Goal: Find specific page/section

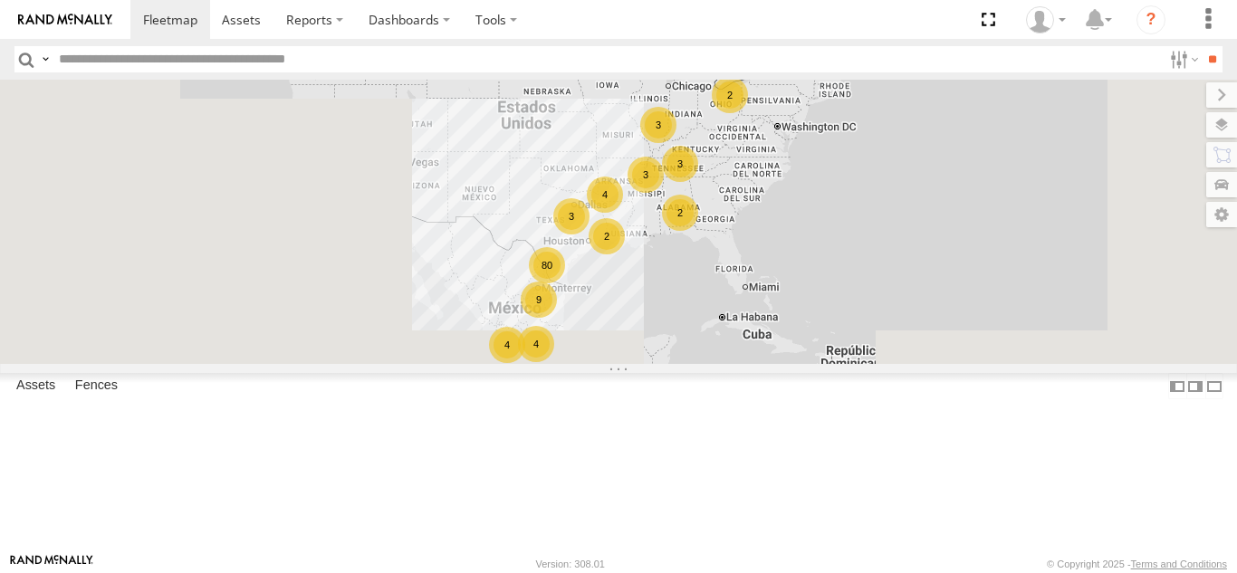
click at [271, 52] on input "text" at bounding box center [607, 59] width 1110 height 26
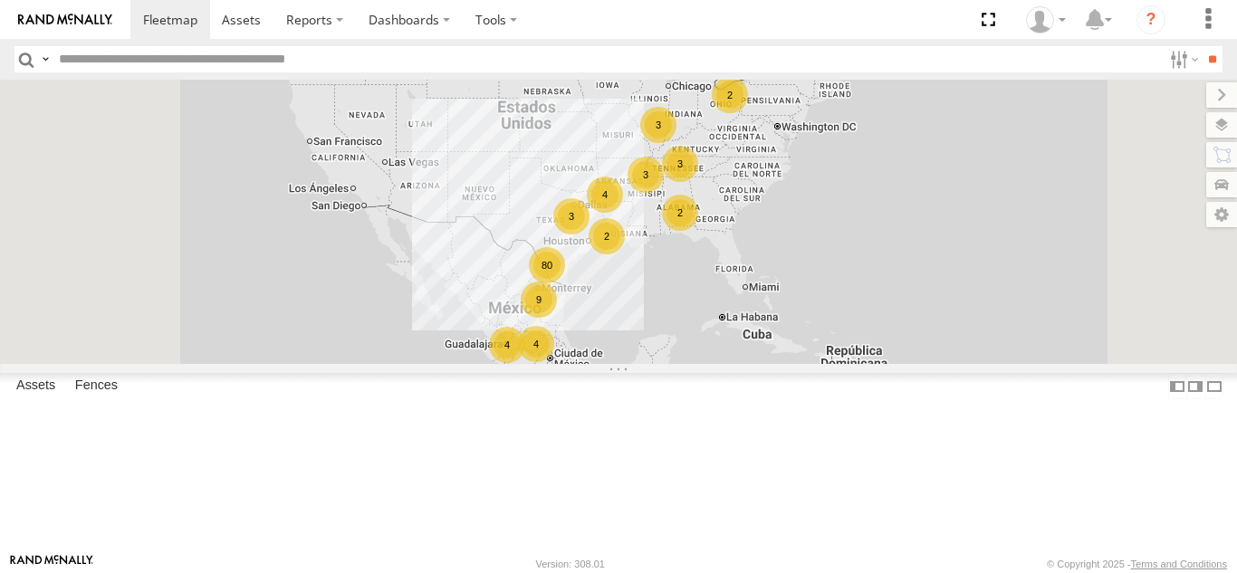
paste input "*****"
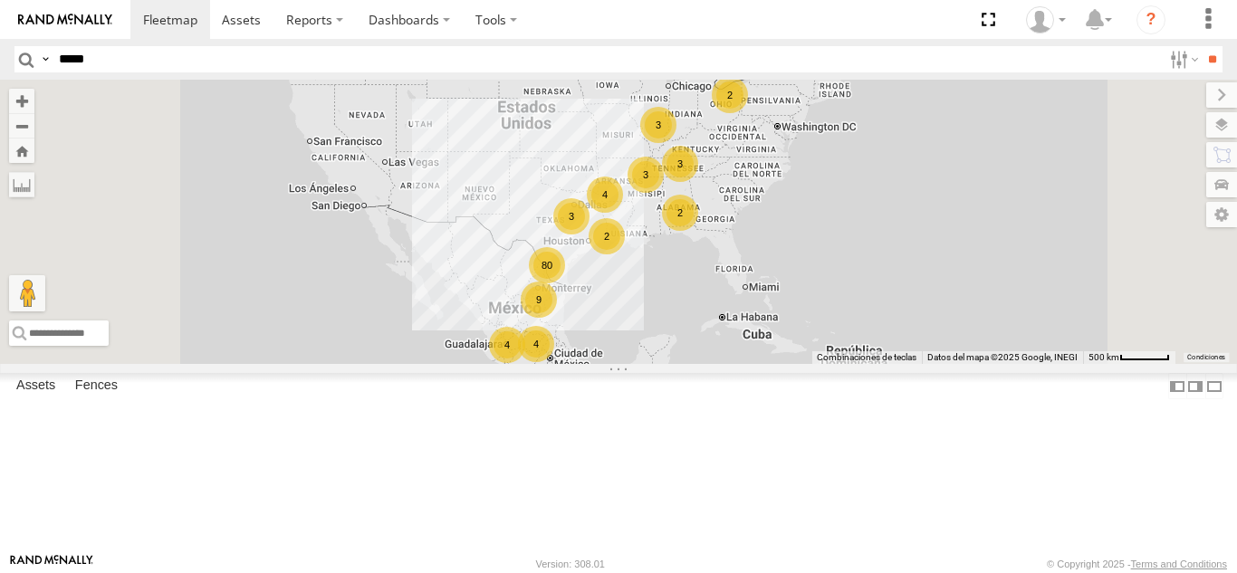
type input "*****"
click at [1202, 46] on input "**" at bounding box center [1212, 59] width 21 height 26
